Goal: Information Seeking & Learning: Learn about a topic

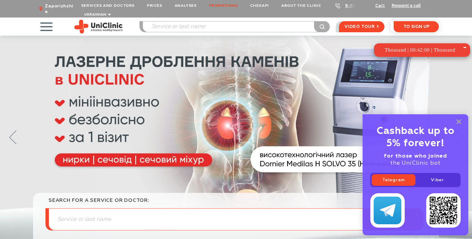
click at [230, 8] on link "Promotions" at bounding box center [223, 5] width 41 height 11
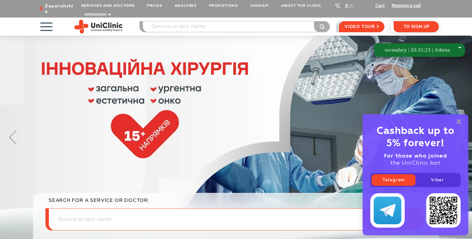
click at [214, 163] on img at bounding box center [236, 138] width 472 height 205
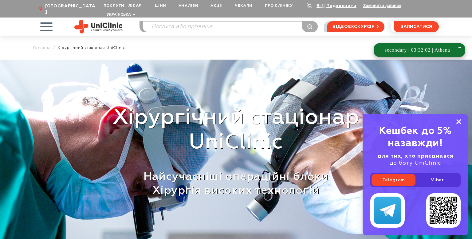
click at [457, 123] on icon at bounding box center [458, 121] width 5 height 5
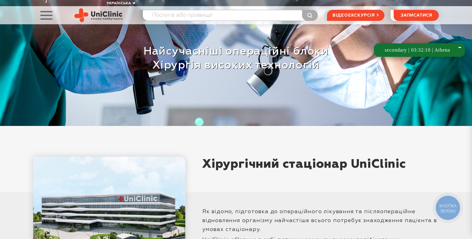
scroll to position [260, 0]
